Goal: Navigation & Orientation: Understand site structure

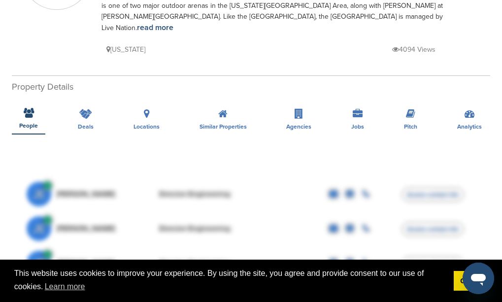
scroll to position [99, 0]
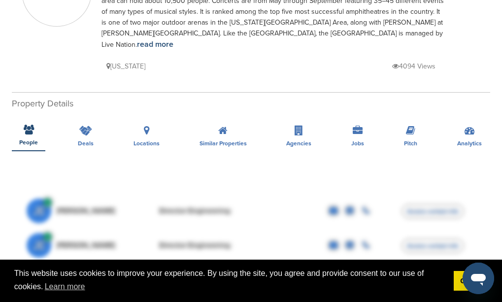
click at [35, 118] on div "People" at bounding box center [28, 133] width 33 height 36
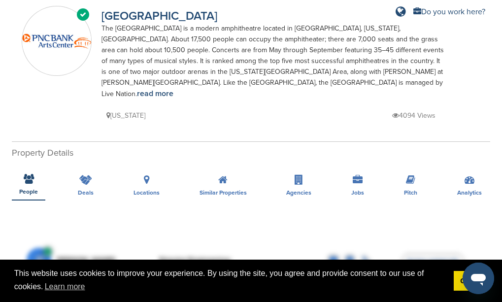
scroll to position [0, 0]
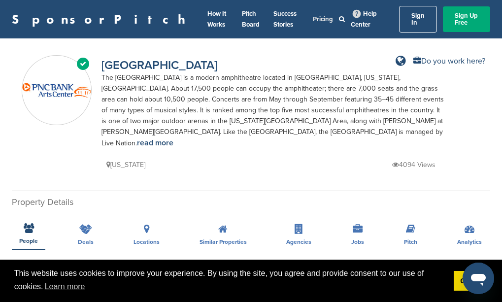
click at [313, 15] on link "Pricing" at bounding box center [323, 19] width 20 height 8
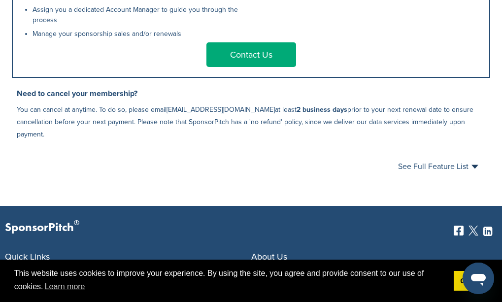
scroll to position [788, 0]
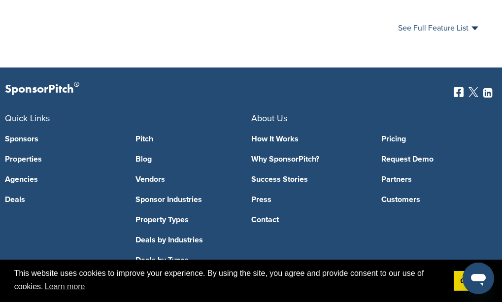
click at [390, 135] on link "Pricing" at bounding box center [439, 139] width 116 height 8
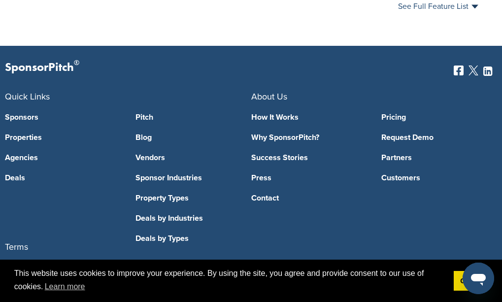
scroll to position [761, 0]
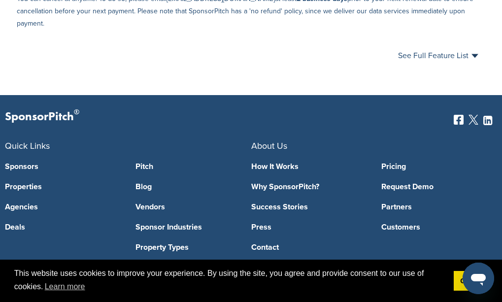
click at [29, 163] on link "Sponsors" at bounding box center [63, 167] width 116 height 8
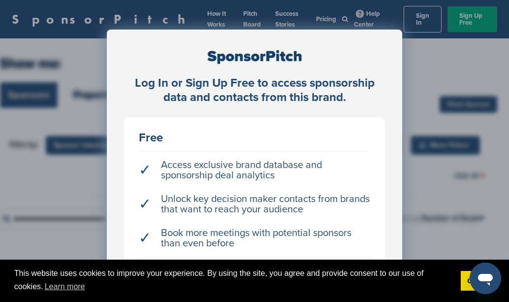
click at [371, 283] on span "This website uses cookies to improve your experience. By using the site, you ag…" at bounding box center [233, 280] width 439 height 27
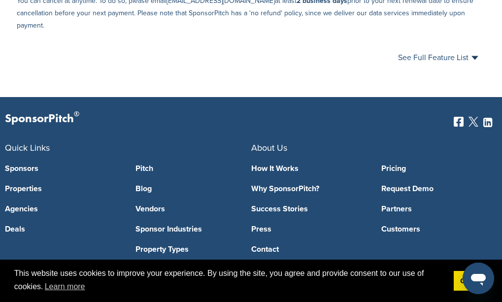
click at [284, 165] on link "How It Works" at bounding box center [309, 169] width 116 height 8
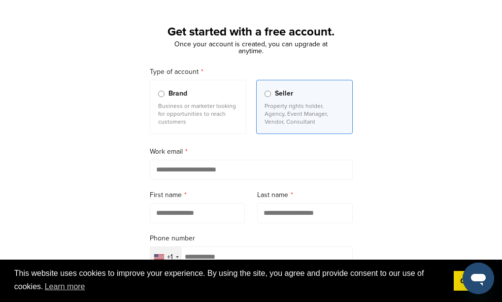
scroll to position [46, 0]
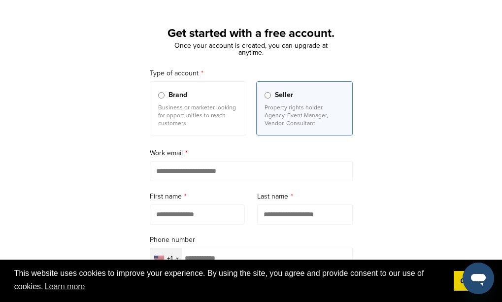
click at [167, 90] on div "Brand" at bounding box center [198, 95] width 80 height 11
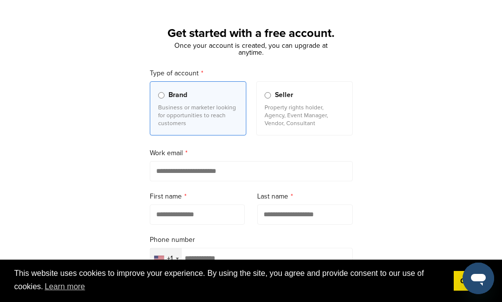
click at [223, 167] on input "email" at bounding box center [251, 171] width 203 height 20
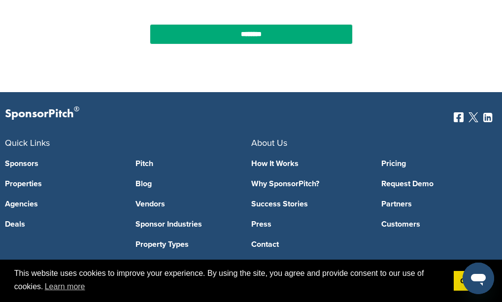
scroll to position [489, 0]
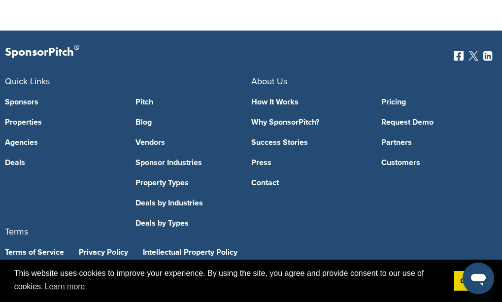
click at [25, 138] on link "Agencies" at bounding box center [63, 142] width 116 height 8
click at [32, 98] on link "Sponsors" at bounding box center [63, 102] width 116 height 8
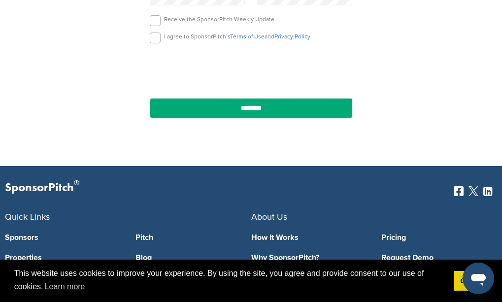
scroll to position [489, 0]
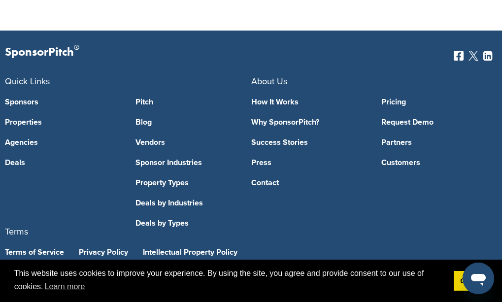
click at [398, 159] on link "Customers" at bounding box center [439, 163] width 116 height 8
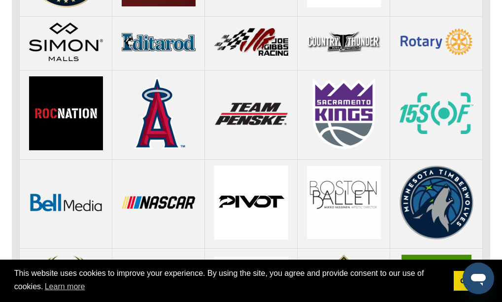
scroll to position [985, 0]
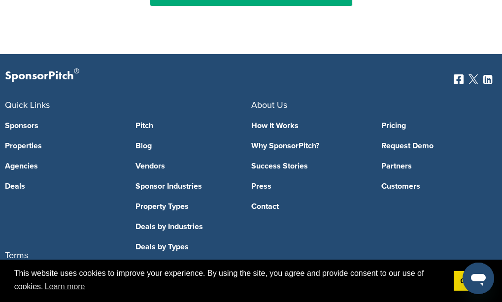
scroll to position [489, 0]
